Goal: Task Accomplishment & Management: Use online tool/utility

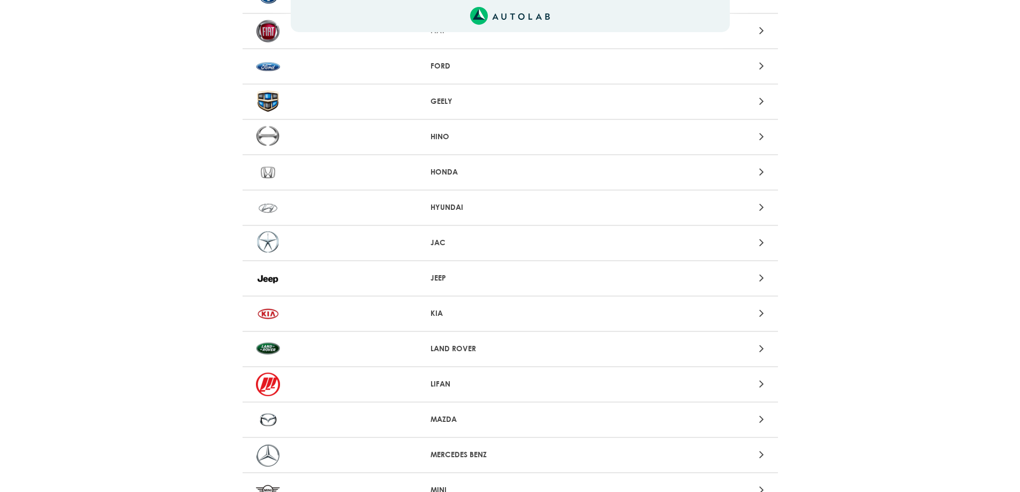
scroll to position [589, 0]
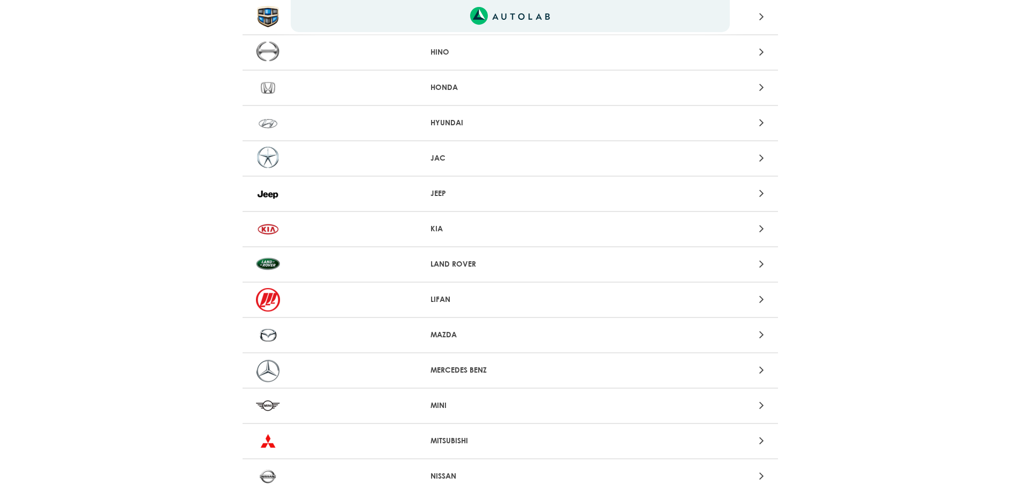
click at [493, 233] on p "KIA" at bounding box center [510, 228] width 159 height 11
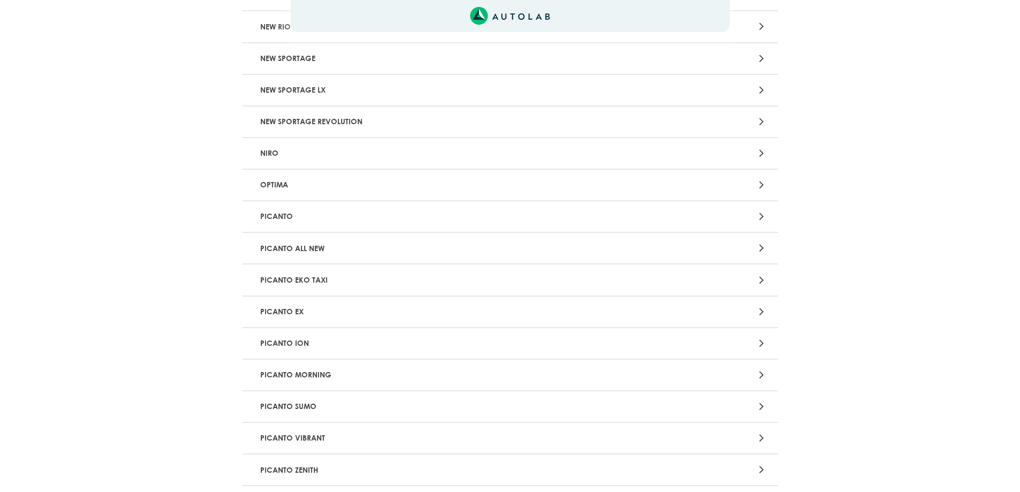
scroll to position [750, 0]
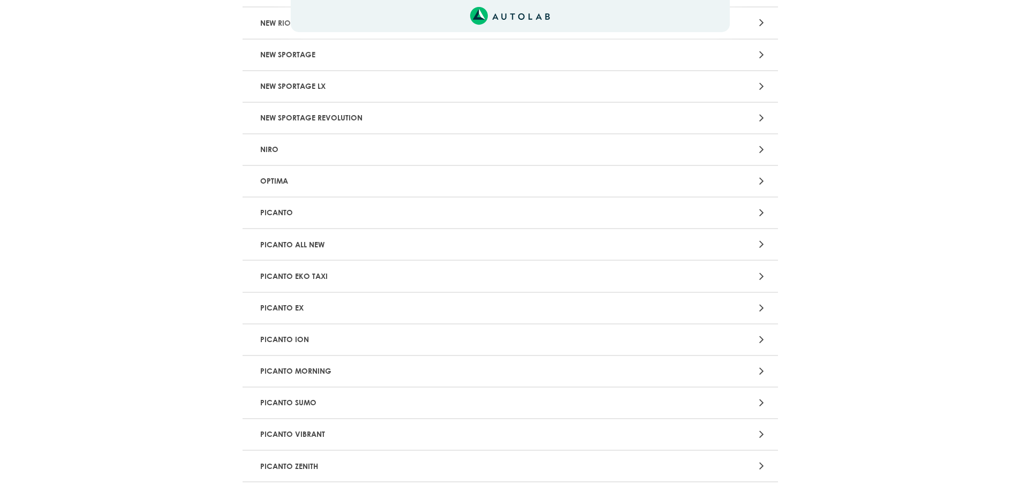
click at [379, 243] on p "PICANTO ALL NEW" at bounding box center [423, 245] width 334 height 20
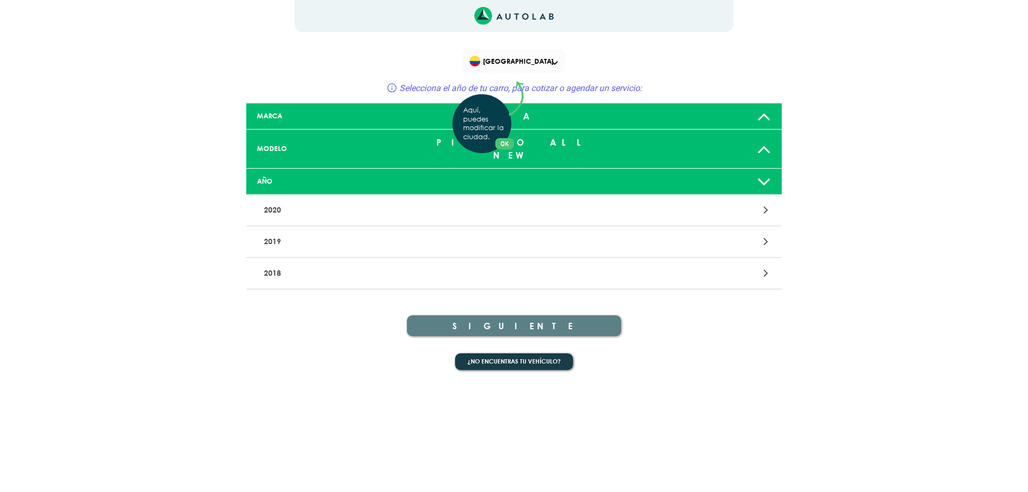
click at [340, 257] on div "Aquí, puedes modificar la ciudad. OK .aex,.bex{fill:none!important;stroke:#50c4…" at bounding box center [514, 246] width 1028 height 492
click at [758, 266] on div at bounding box center [688, 273] width 175 height 14
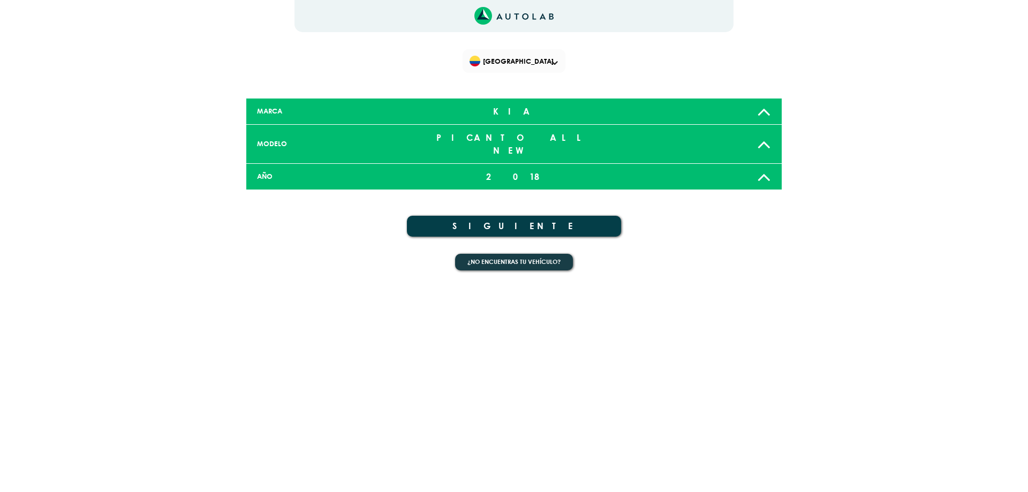
click at [539, 217] on button "SIGUIENTE" at bounding box center [514, 226] width 214 height 21
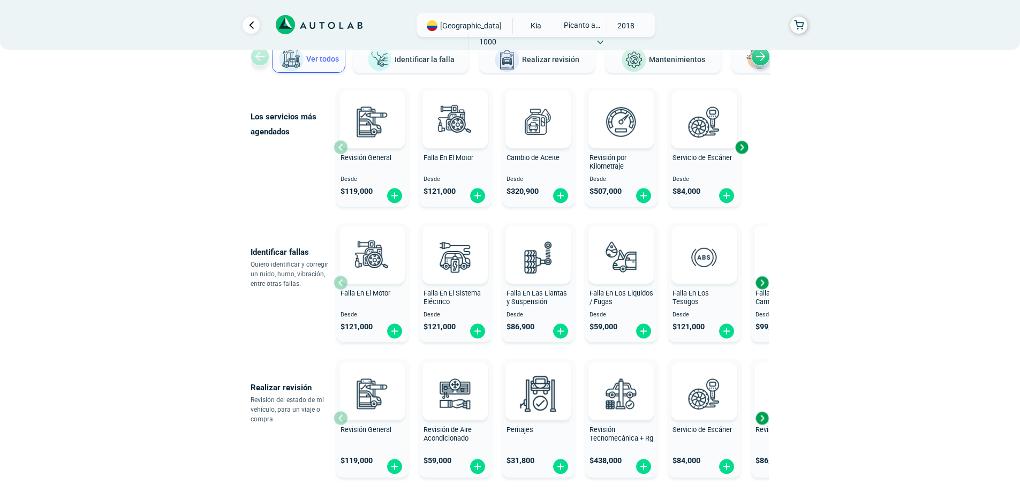
scroll to position [107, 0]
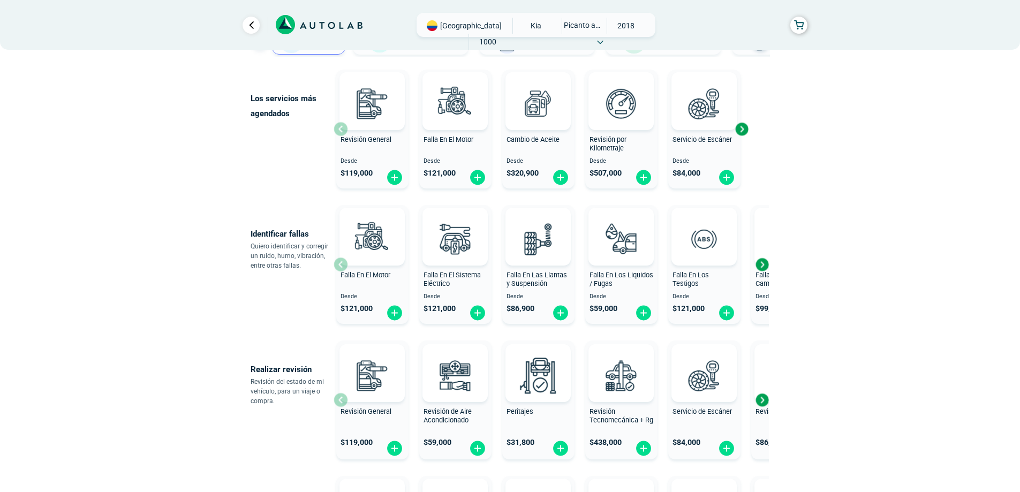
click at [744, 132] on div "Next slide" at bounding box center [742, 129] width 16 height 16
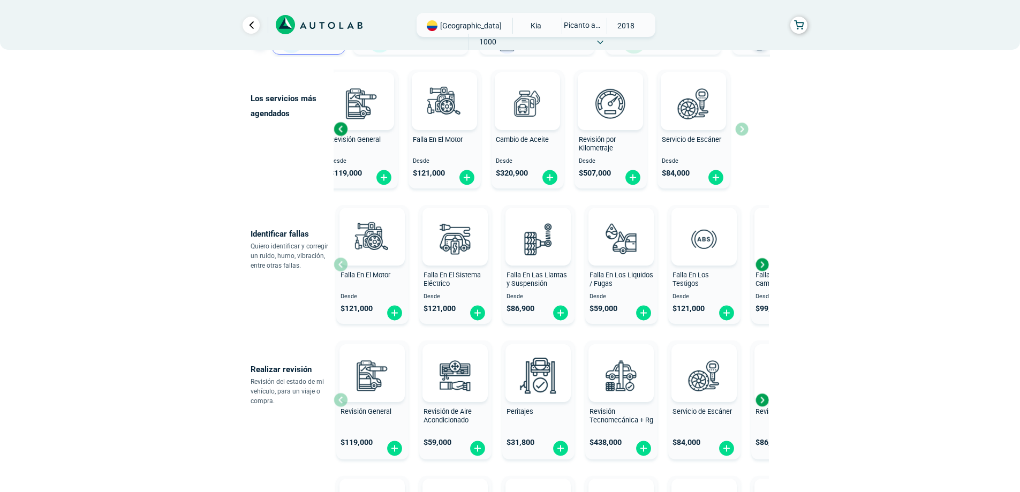
click at [744, 132] on div "Revisión General Desde $ 119,000 Falla En El Motor Desde $ 121,000 Cambio de Ac…" at bounding box center [541, 128] width 415 height 127
click at [763, 266] on div "Next slide" at bounding box center [762, 264] width 16 height 16
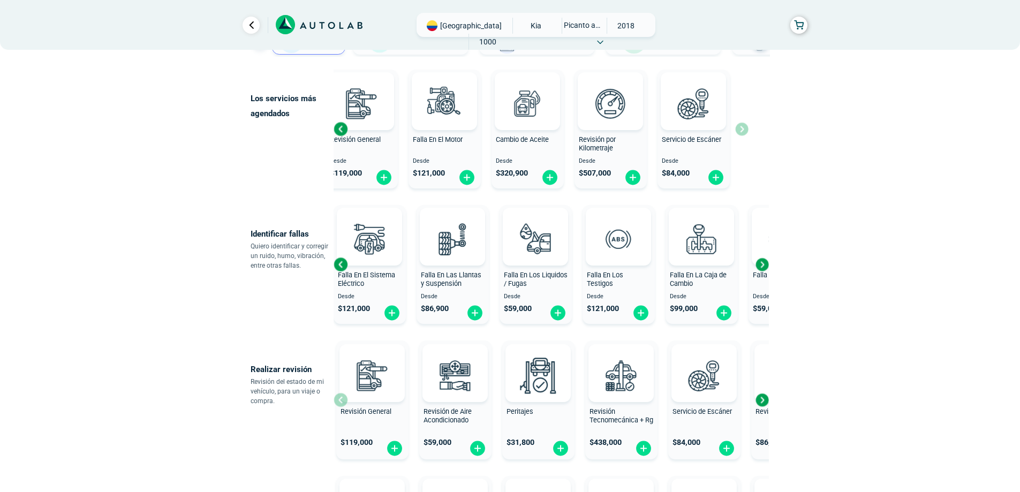
click at [763, 266] on div "Next slide" at bounding box center [762, 264] width 16 height 16
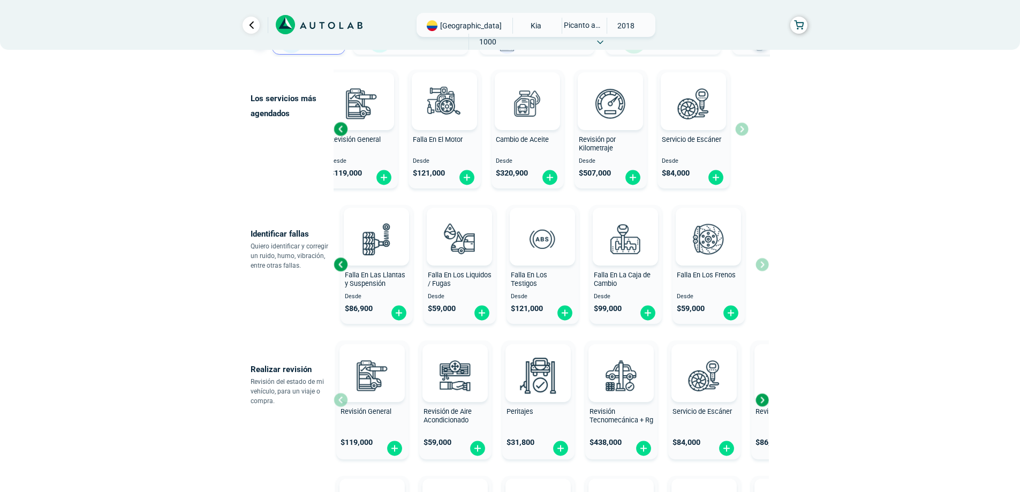
click at [763, 266] on div "Falla En El Motor Desde $ 121,000 Falla En El Sistema Eléctrico Desde $ 121,000…" at bounding box center [551, 264] width 435 height 127
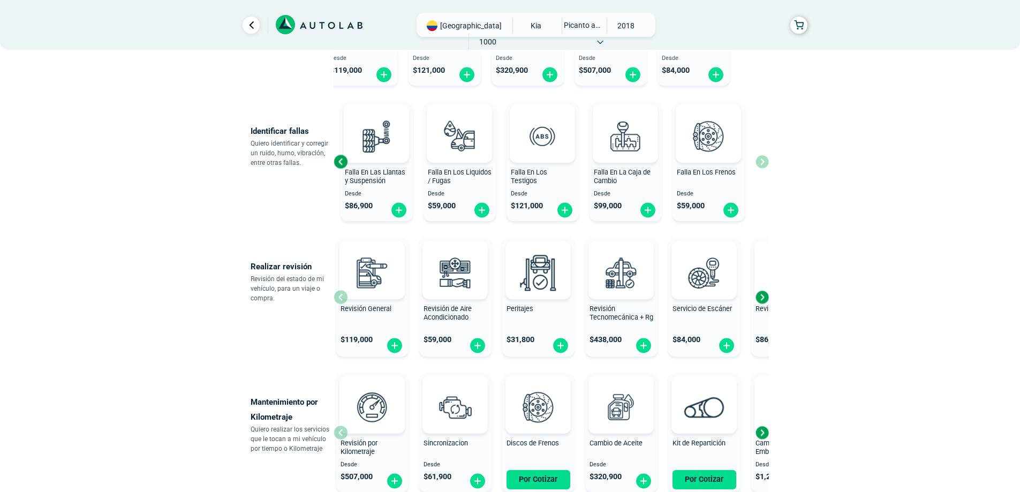
scroll to position [214, 0]
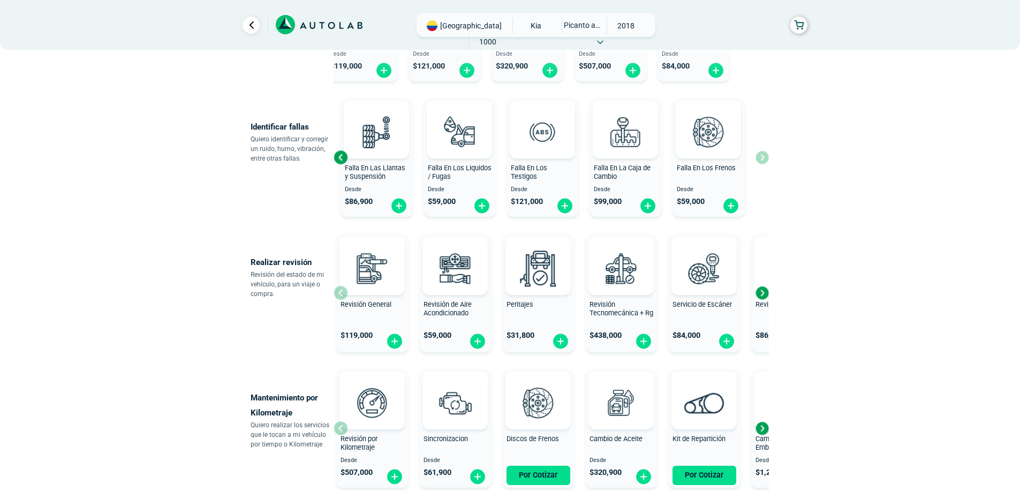
click at [763, 291] on div "Next slide" at bounding box center [762, 293] width 16 height 16
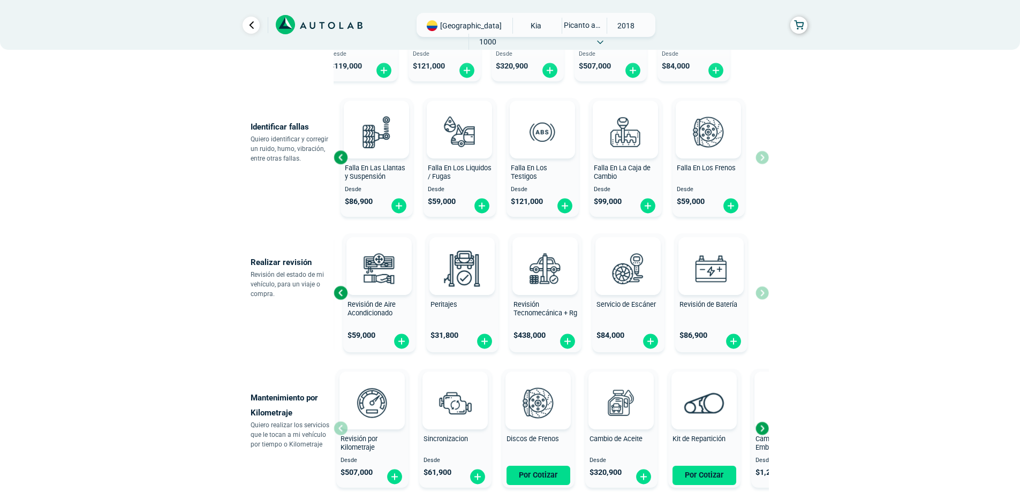
click at [763, 291] on div "Revisión General $ 119,000 Revisión de Aire Acondicionado $ 59,000 Peritajes $ …" at bounding box center [551, 292] width 435 height 127
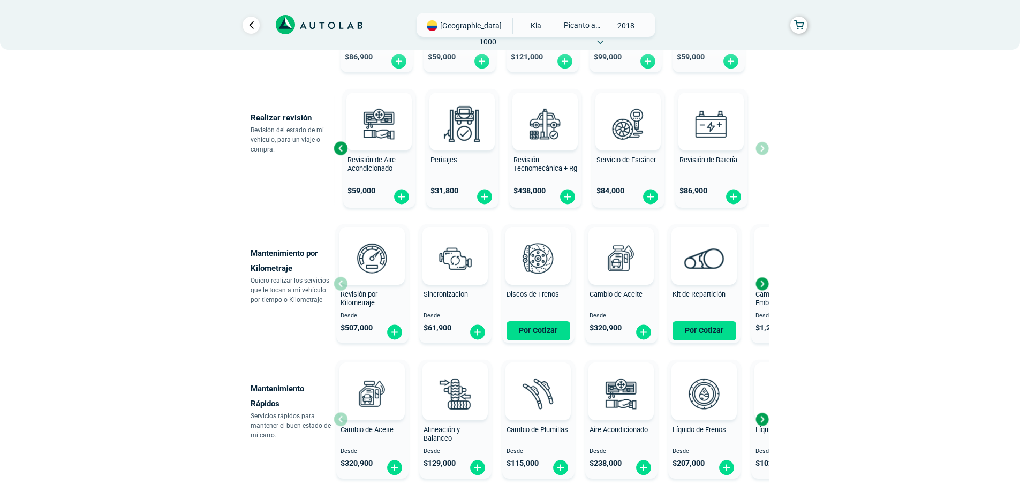
scroll to position [375, 0]
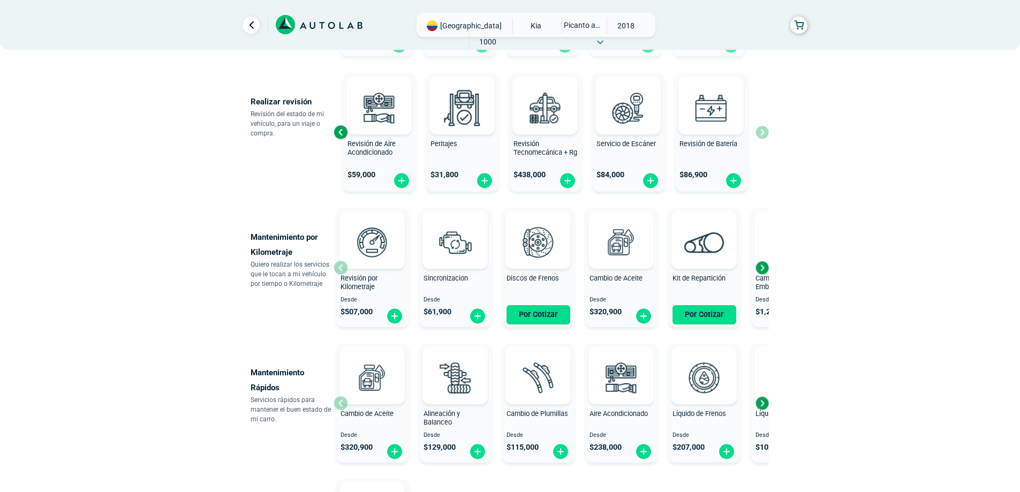
click at [761, 268] on div "Next slide" at bounding box center [762, 268] width 16 height 16
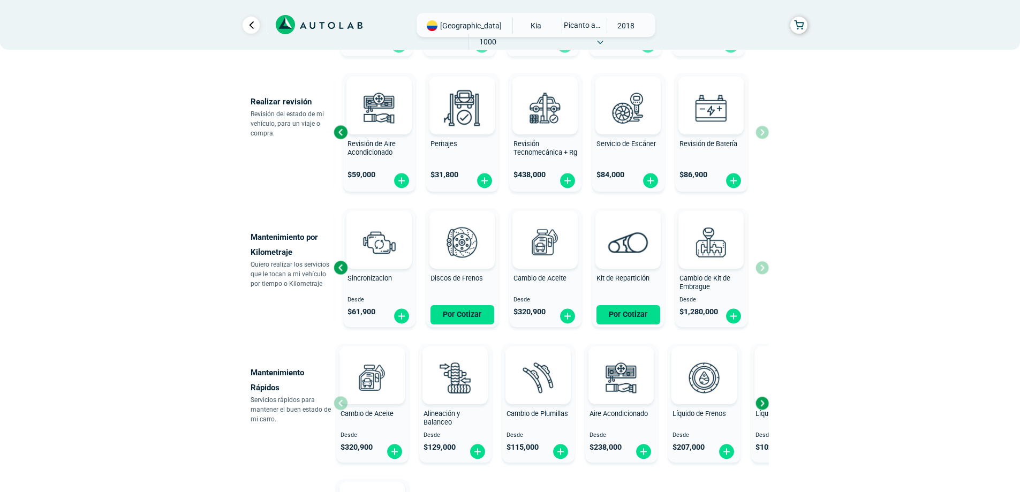
click at [761, 268] on div "Revisión por Kilometraje Desde $ 507,000 Sincronizacion Desde $ 61,900 Discos d…" at bounding box center [551, 267] width 435 height 127
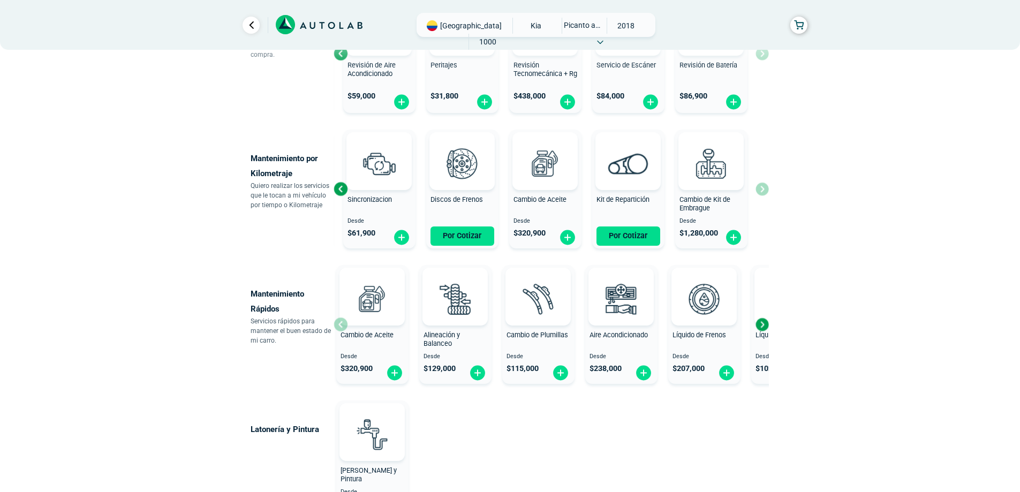
scroll to position [482, 0]
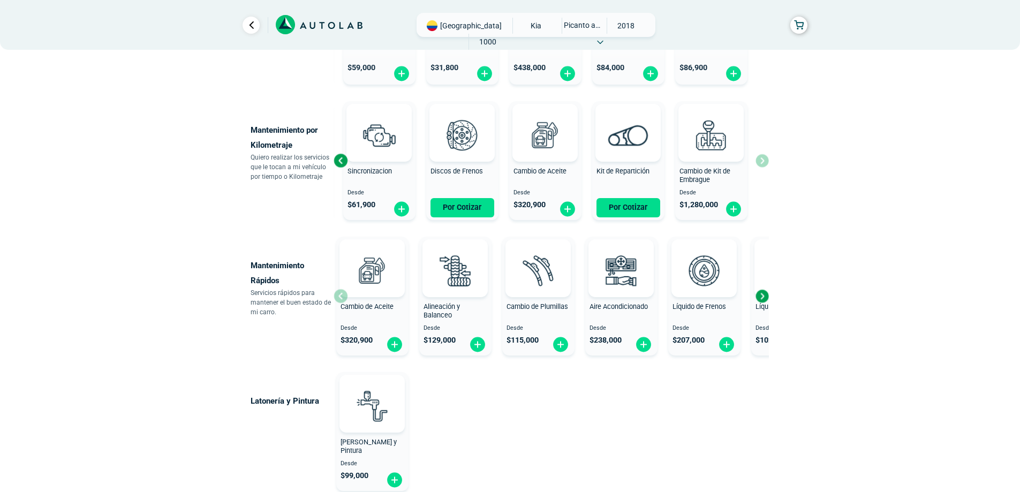
click at [763, 296] on div "Next slide" at bounding box center [762, 296] width 16 height 16
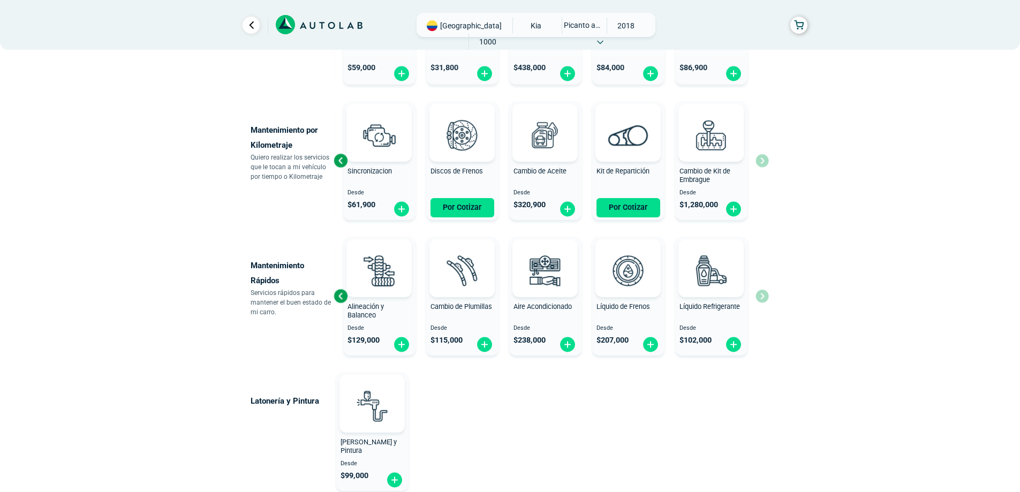
click at [763, 296] on div "Cambio de Aceite Desde $ 320,900 Alineación y Balanceo Desde $ 129,000 Cambio d…" at bounding box center [551, 295] width 435 height 127
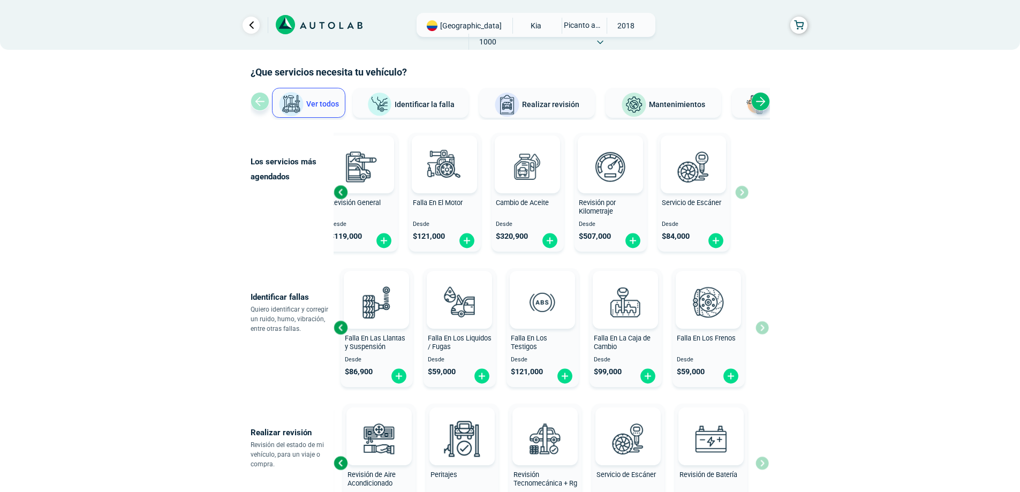
scroll to position [0, 0]
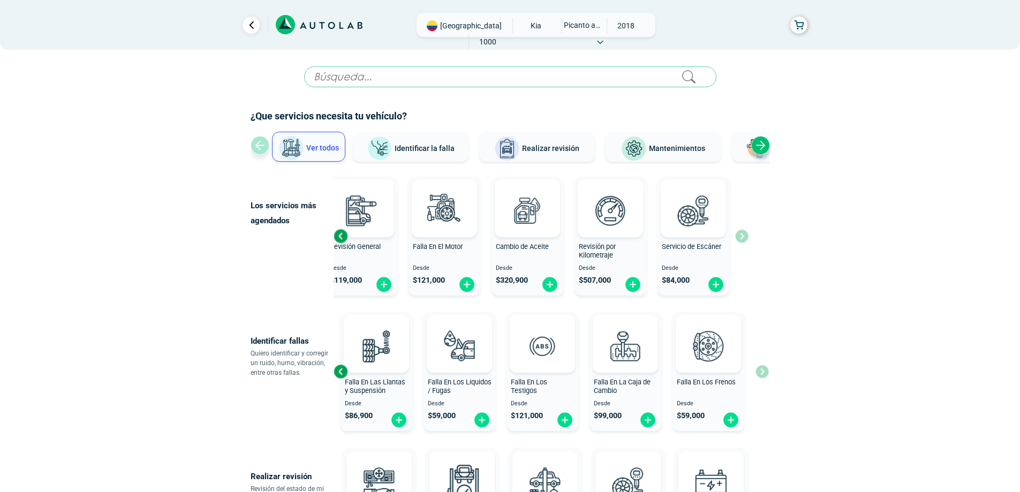
click at [501, 77] on input "text" at bounding box center [510, 76] width 412 height 21
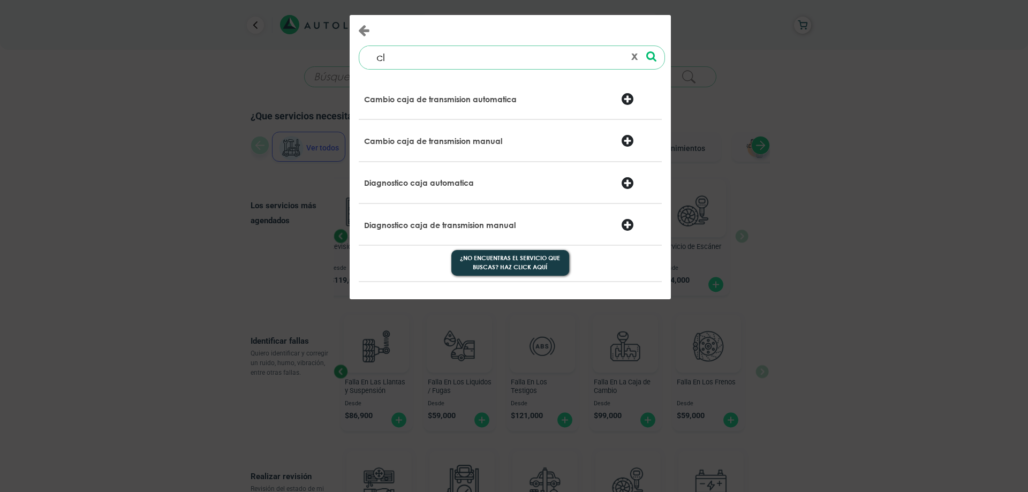
type input "c"
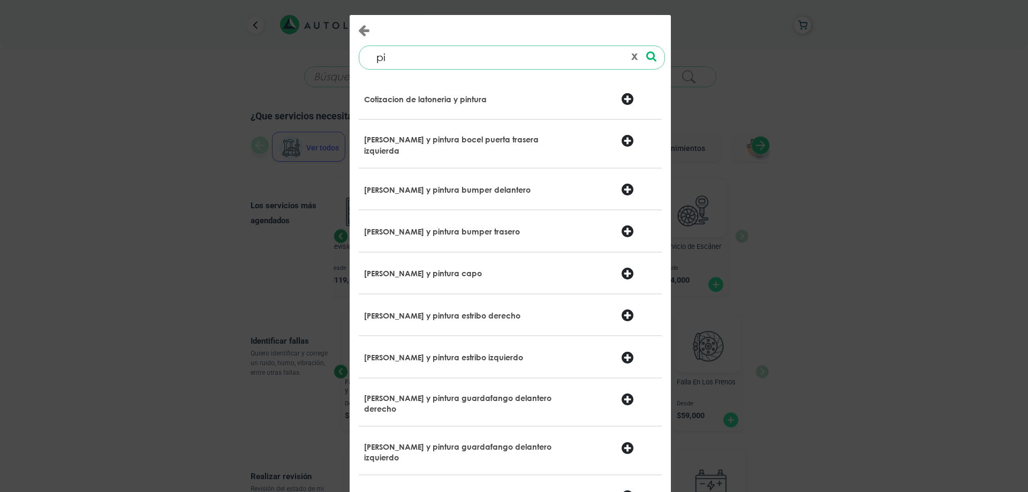
type input "p"
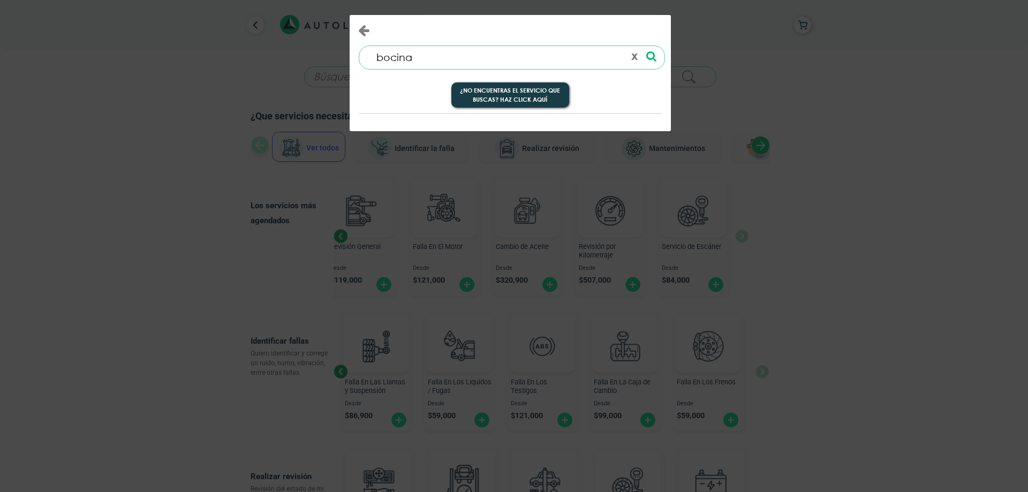
type input "bocina"
click at [650, 55] on icon at bounding box center [651, 56] width 10 height 11
click at [539, 99] on button "¿No encuentras el servicio que buscas? Haz click aquí" at bounding box center [510, 95] width 118 height 26
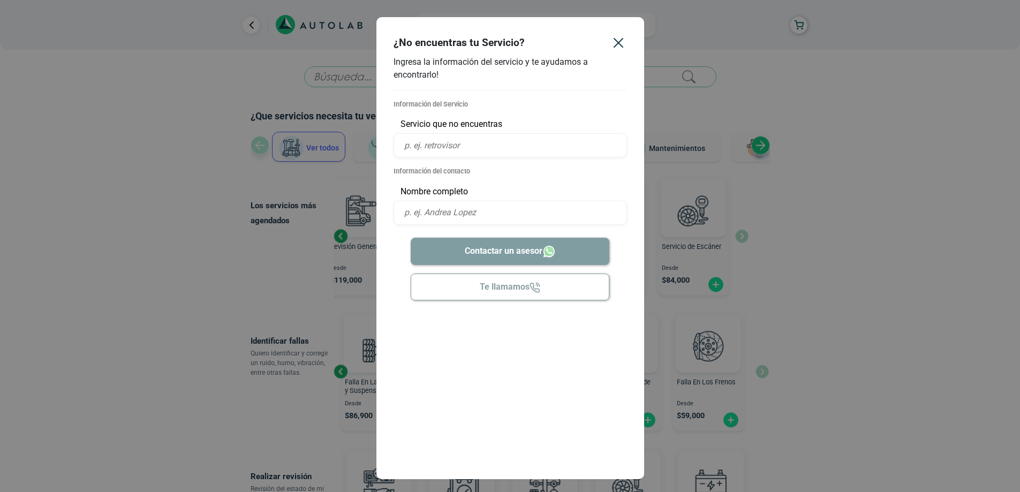
click at [457, 141] on input "text" at bounding box center [510, 145] width 233 height 24
click at [463, 143] on input "text" at bounding box center [510, 145] width 233 height 24
click at [452, 146] on input "Daño claxon pito" at bounding box center [510, 145] width 233 height 24
type input "Daño claxon/pito"
click at [444, 212] on input "text" at bounding box center [510, 213] width 233 height 24
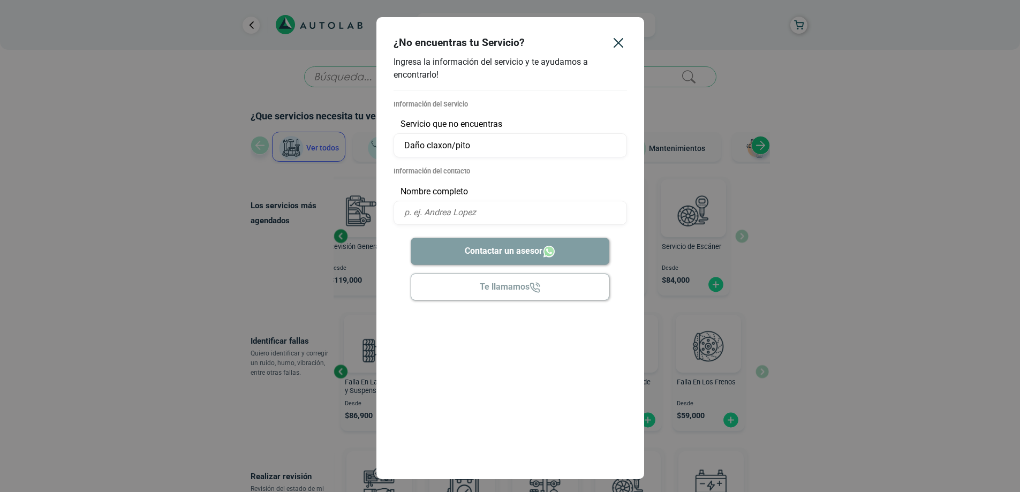
type input "YANES ALFREDO ROMERO ACEVEDO"
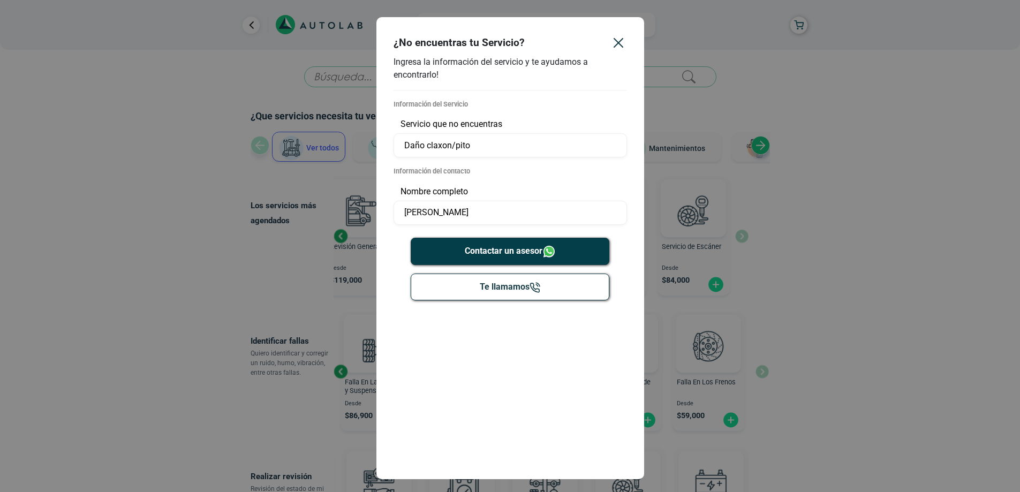
click at [518, 248] on button "Contactar un asesor" at bounding box center [510, 251] width 199 height 27
click at [616, 46] on icon "Close" at bounding box center [618, 42] width 17 height 17
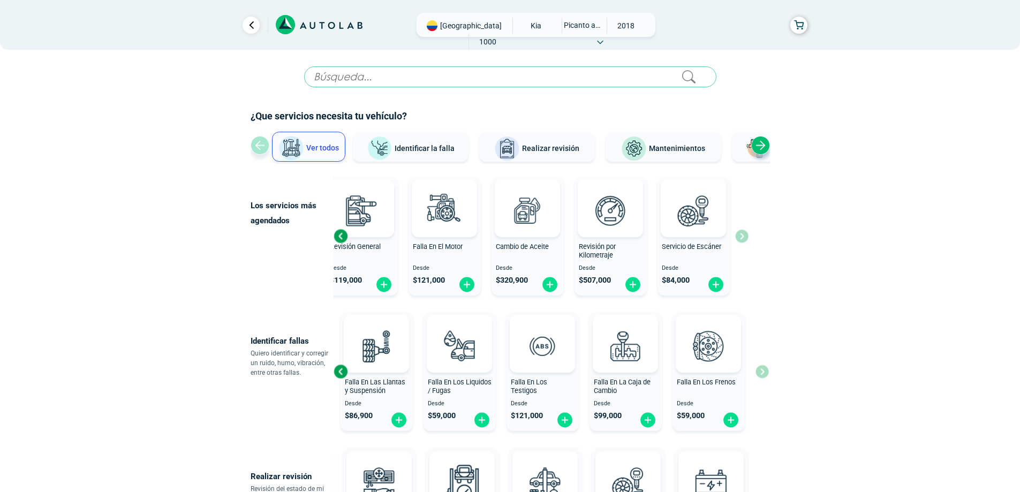
click at [349, 21] on icon at bounding box center [319, 25] width 87 height 20
